Goal: Task Accomplishment & Management: Use online tool/utility

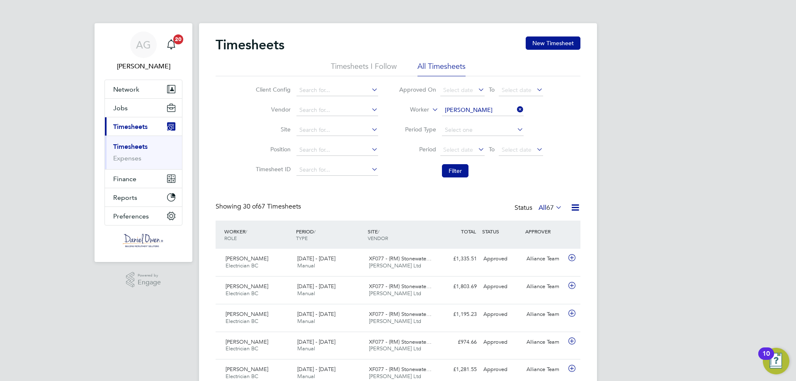
click at [515, 110] on icon at bounding box center [515, 110] width 0 height 12
click at [459, 110] on input at bounding box center [483, 110] width 82 height 12
click at [455, 120] on b "[PERSON_NAME]" at bounding box center [468, 121] width 48 height 7
type input "[PERSON_NAME]"
click at [461, 170] on button "Filter" at bounding box center [455, 170] width 27 height 13
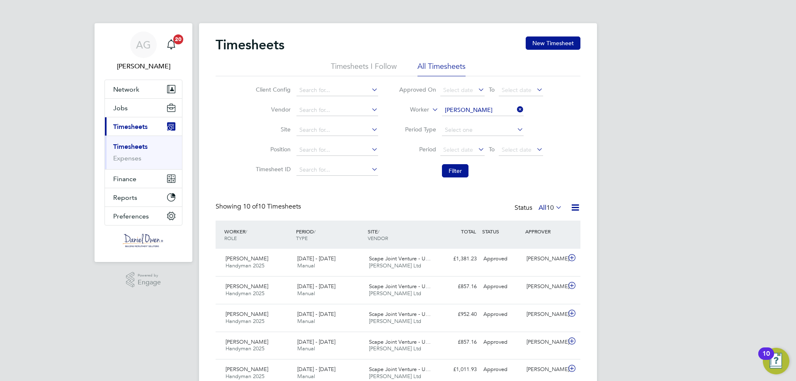
click at [515, 111] on icon at bounding box center [515, 110] width 0 height 12
click at [504, 112] on input at bounding box center [483, 110] width 82 height 12
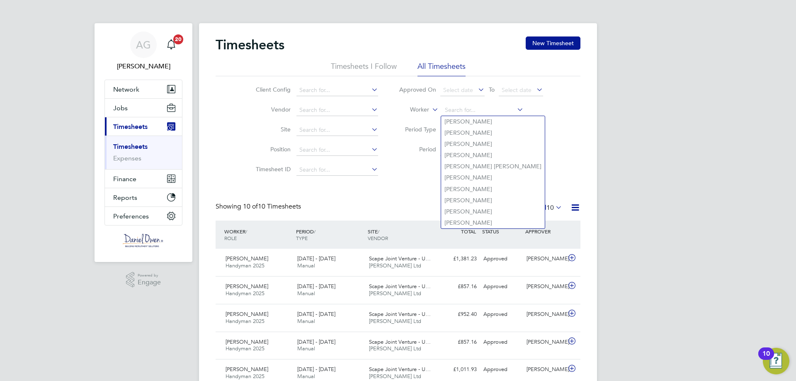
click at [515, 110] on icon at bounding box center [515, 110] width 0 height 12
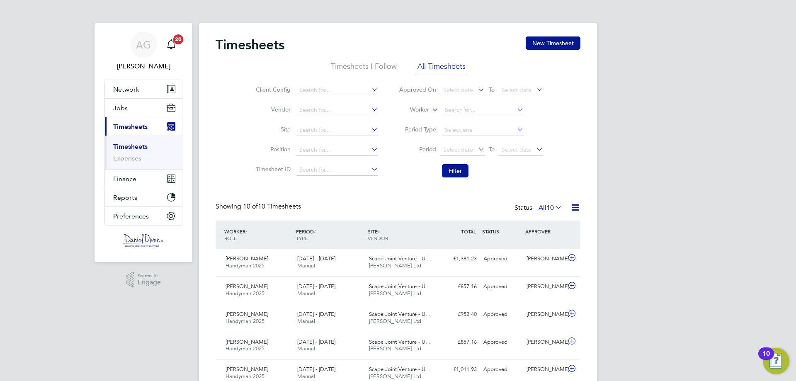
click at [515, 109] on icon at bounding box center [515, 110] width 0 height 12
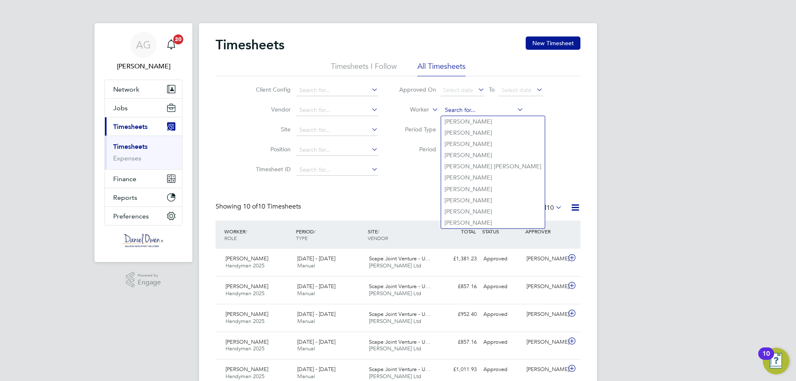
click at [469, 110] on input at bounding box center [483, 110] width 82 height 12
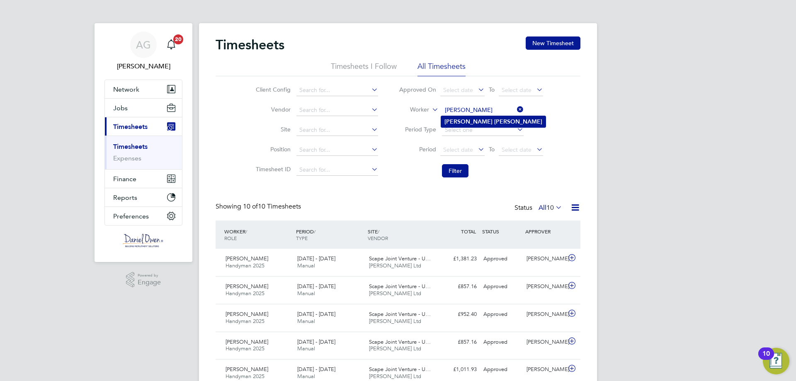
click at [494, 118] on b "[PERSON_NAME]" at bounding box center [518, 121] width 48 height 7
type input "[PERSON_NAME]"
click at [457, 166] on button "Filter" at bounding box center [455, 170] width 27 height 13
